Goal: Entertainment & Leisure: Consume media (video, audio)

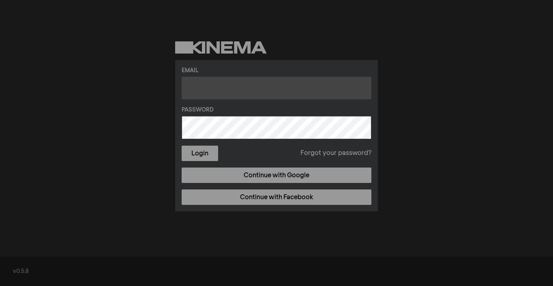
click at [209, 83] on input "text" at bounding box center [276, 88] width 190 height 23
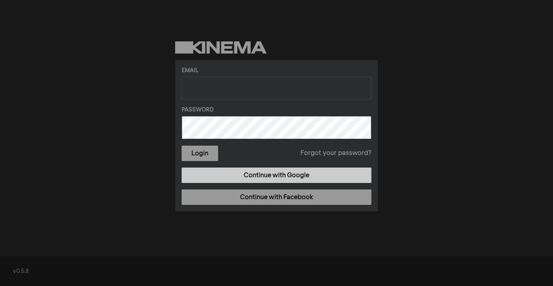
click at [264, 179] on link "Continue with Google" at bounding box center [276, 174] width 190 height 15
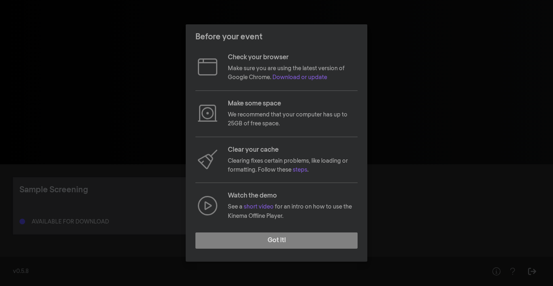
scroll to position [62, 0]
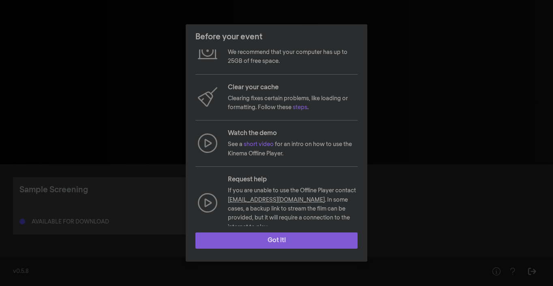
click at [262, 240] on button "Got it!" at bounding box center [276, 240] width 162 height 16
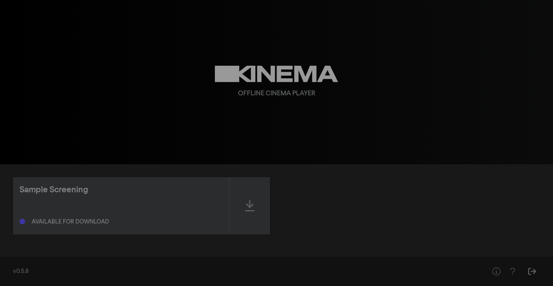
click at [109, 221] on div "Available for download" at bounding box center [120, 220] width 203 height 10
click at [250, 209] on icon at bounding box center [250, 205] width 10 height 13
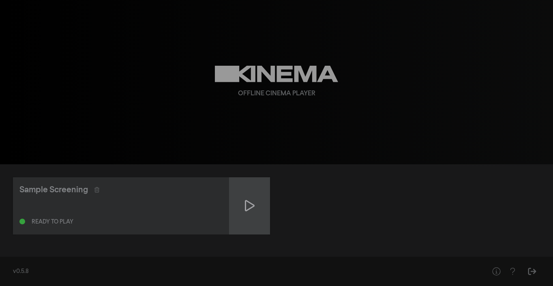
click at [248, 210] on icon at bounding box center [250, 205] width 10 height 13
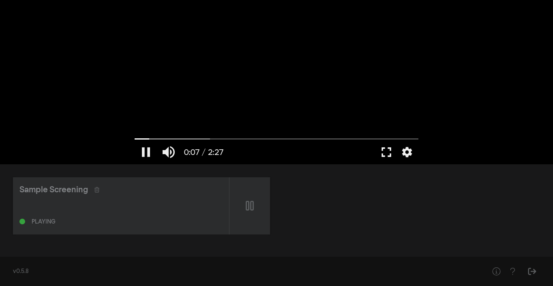
click at [389, 155] on button "fullscreen" at bounding box center [386, 152] width 23 height 24
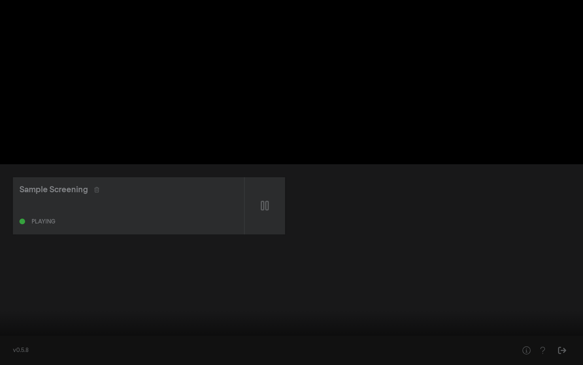
click at [548, 285] on button "fullscreen_exit" at bounding box center [547, 352] width 23 height 24
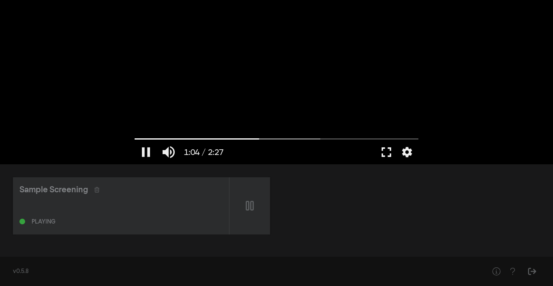
click at [390, 154] on button "fullscreen" at bounding box center [386, 152] width 23 height 24
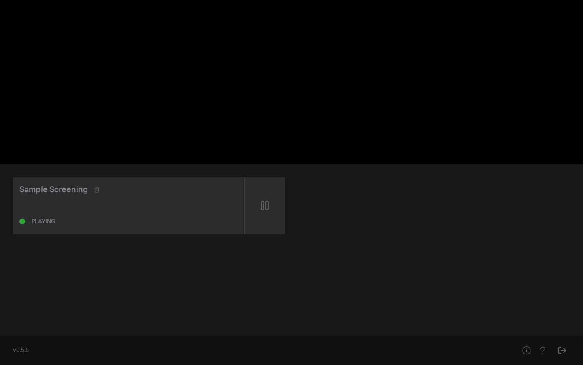
click at [544, 285] on button "fullscreen_exit" at bounding box center [547, 352] width 23 height 24
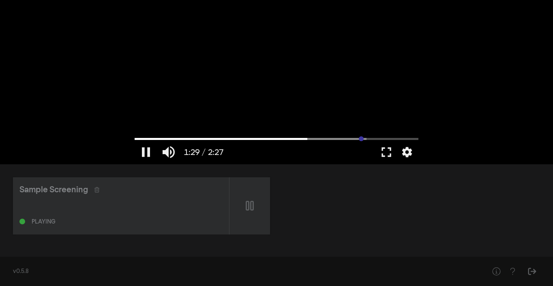
click at [361, 139] on input "Seek" at bounding box center [276, 138] width 284 height 5
click at [403, 137] on input "Seek" at bounding box center [276, 138] width 284 height 5
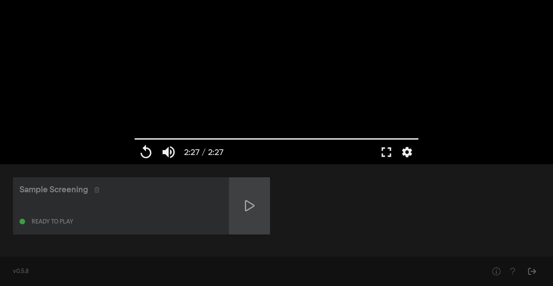
click at [238, 201] on div at bounding box center [249, 205] width 41 height 57
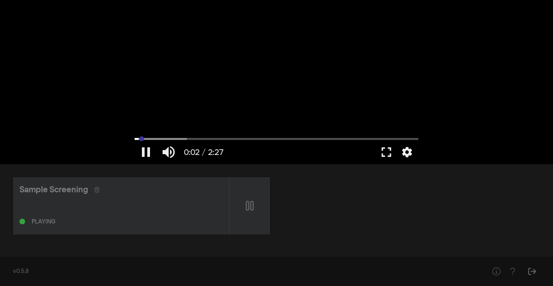
click at [264, 138] on input "Seek" at bounding box center [276, 138] width 284 height 5
click at [143, 152] on button "pause" at bounding box center [145, 152] width 23 height 24
type input "70.006088"
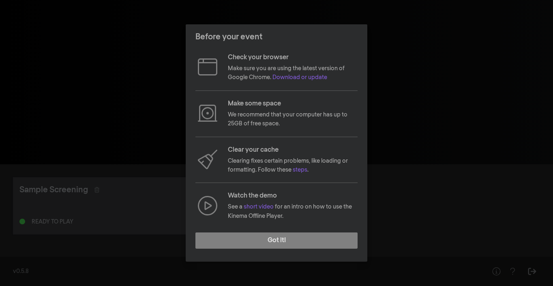
scroll to position [62, 0]
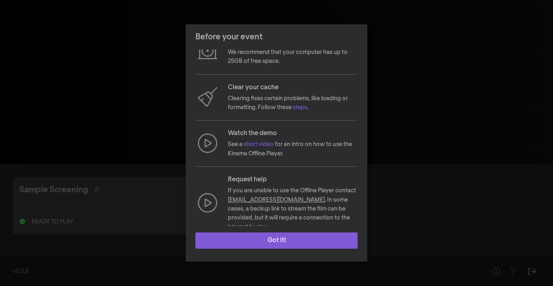
click at [283, 242] on button "Got it!" at bounding box center [276, 240] width 162 height 16
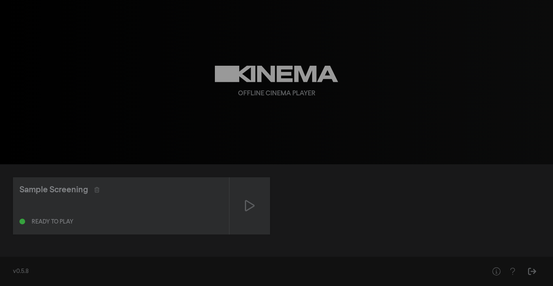
click at [32, 196] on div "Sample Screening Ready to play" at bounding box center [121, 205] width 216 height 57
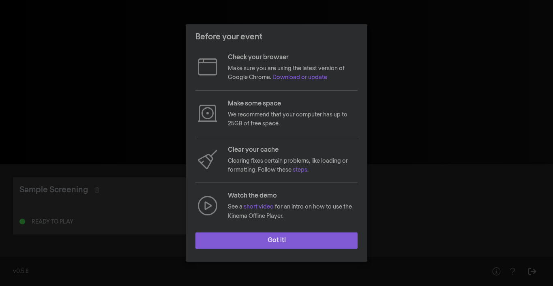
click at [278, 248] on button "Got it!" at bounding box center [276, 240] width 162 height 16
